Goal: Task Accomplishment & Management: Use online tool/utility

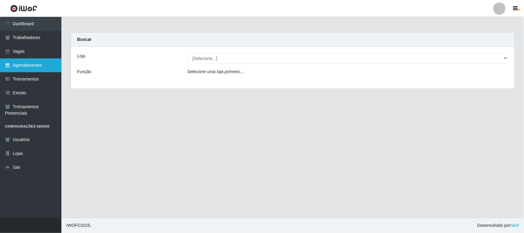
click at [32, 60] on link "Agendamentos" at bounding box center [30, 65] width 61 height 14
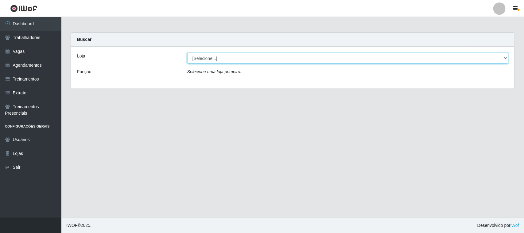
click at [210, 55] on select "[Selecione...] [GEOGRAPHIC_DATA]" at bounding box center [347, 58] width 321 height 11
select select "65"
click at [187, 53] on select "[Selecione...] [GEOGRAPHIC_DATA]" at bounding box center [347, 58] width 321 height 11
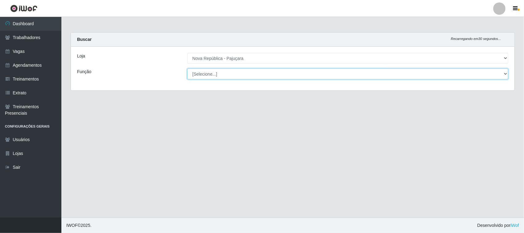
click at [213, 72] on select "[Selecione...] Balconista Operador de Caixa Repositor" at bounding box center [347, 73] width 321 height 11
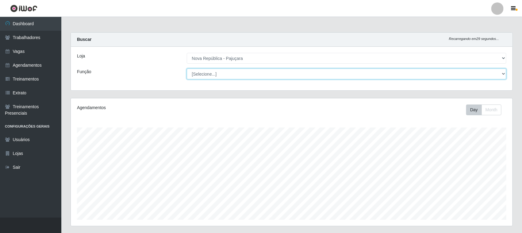
scroll to position [128, 442]
select select "22"
click at [187, 68] on select "[Selecione...] Balconista Operador de Caixa Repositor" at bounding box center [347, 73] width 320 height 11
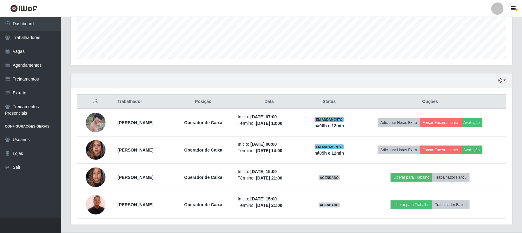
scroll to position [175, 0]
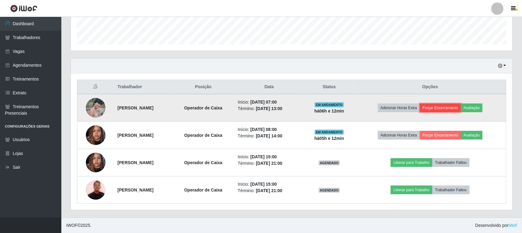
click at [452, 103] on button "Forçar Encerramento" at bounding box center [440, 107] width 41 height 9
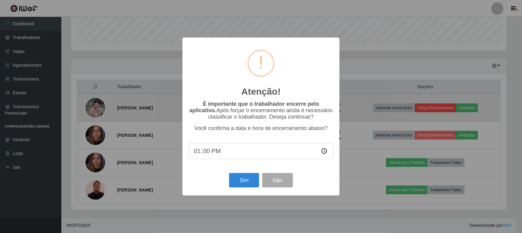
scroll to position [128, 437]
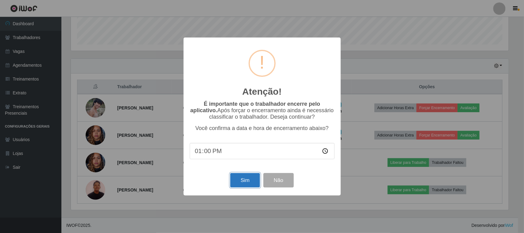
click at [237, 183] on button "Sim" at bounding box center [245, 180] width 30 height 14
click at [237, 183] on div "Atenção! × É importante que o trabalhador encerre pelo aplicativo. Após forçar …" at bounding box center [262, 116] width 524 height 233
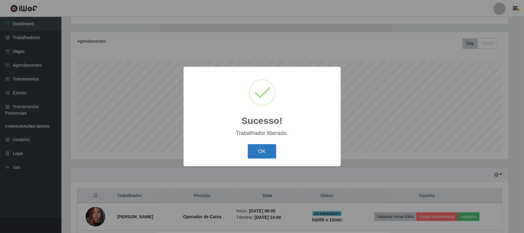
click at [271, 150] on button "OK" at bounding box center [262, 151] width 29 height 14
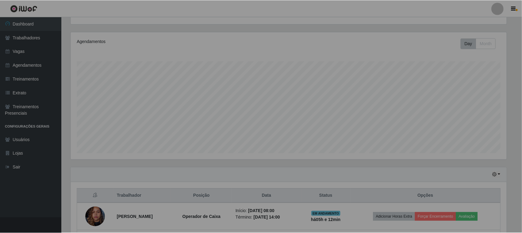
scroll to position [128, 442]
